Goal: Information Seeking & Learning: Learn about a topic

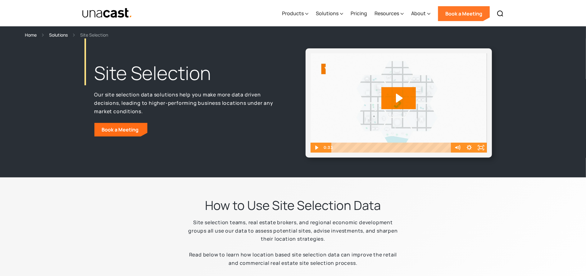
click at [465, 13] on link "Book a Meeting" at bounding box center [464, 13] width 52 height 15
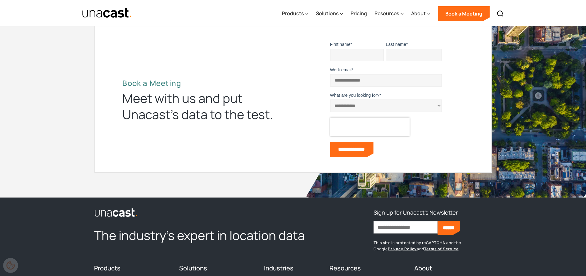
scroll to position [2956, 0]
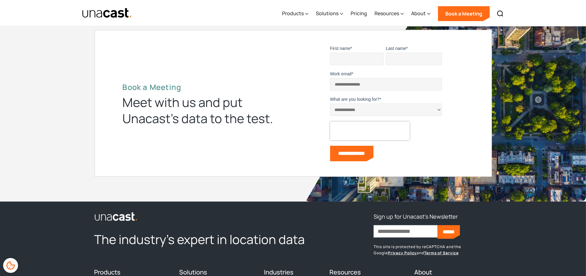
click at [357, 53] on input "First name *" at bounding box center [356, 59] width 53 height 12
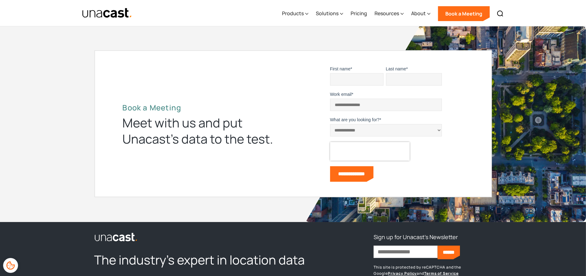
scroll to position [2998, 0]
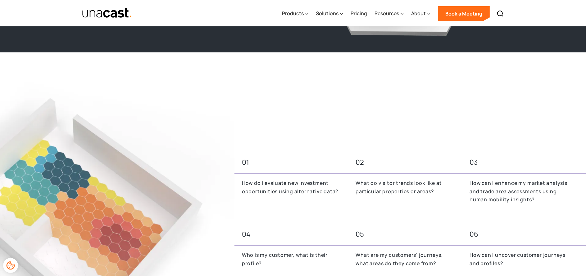
scroll to position [248, 0]
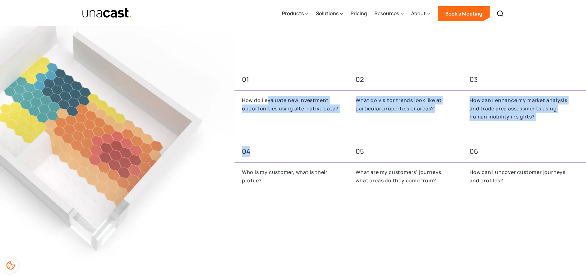
drag, startPoint x: 267, startPoint y: 97, endPoint x: 314, endPoint y: 169, distance: 86.0
click at [309, 163] on div "01 02 03 How do I evaluate new investment opportunities using alternative data?…" at bounding box center [410, 132] width 352 height 136
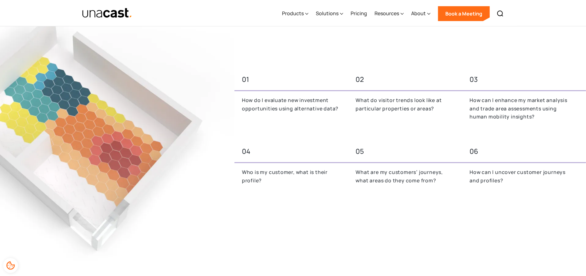
drag, startPoint x: 357, startPoint y: 204, endPoint x: 362, endPoint y: 206, distance: 5.1
click at [358, 204] on div "01 02 03 How do I evaluate new investment opportunities using alternative data?…" at bounding box center [293, 131] width 586 height 275
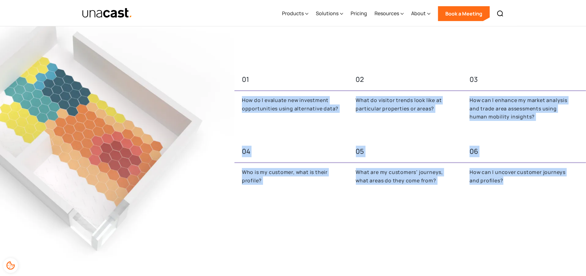
drag, startPoint x: 557, startPoint y: 179, endPoint x: 501, endPoint y: 62, distance: 129.8
click at [501, 62] on div "01 02 03 How do I evaluate new investment opportunities using alternative data?…" at bounding box center [293, 131] width 586 height 275
click at [487, 152] on div "06" at bounding box center [519, 151] width 99 height 11
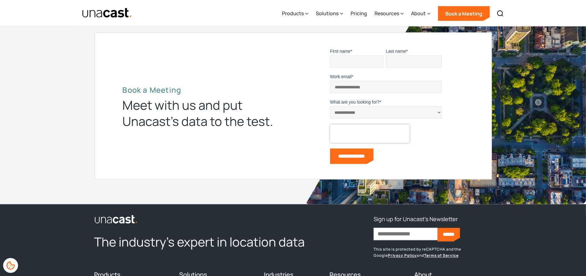
scroll to position [1304, 0]
